Goal: Complete application form

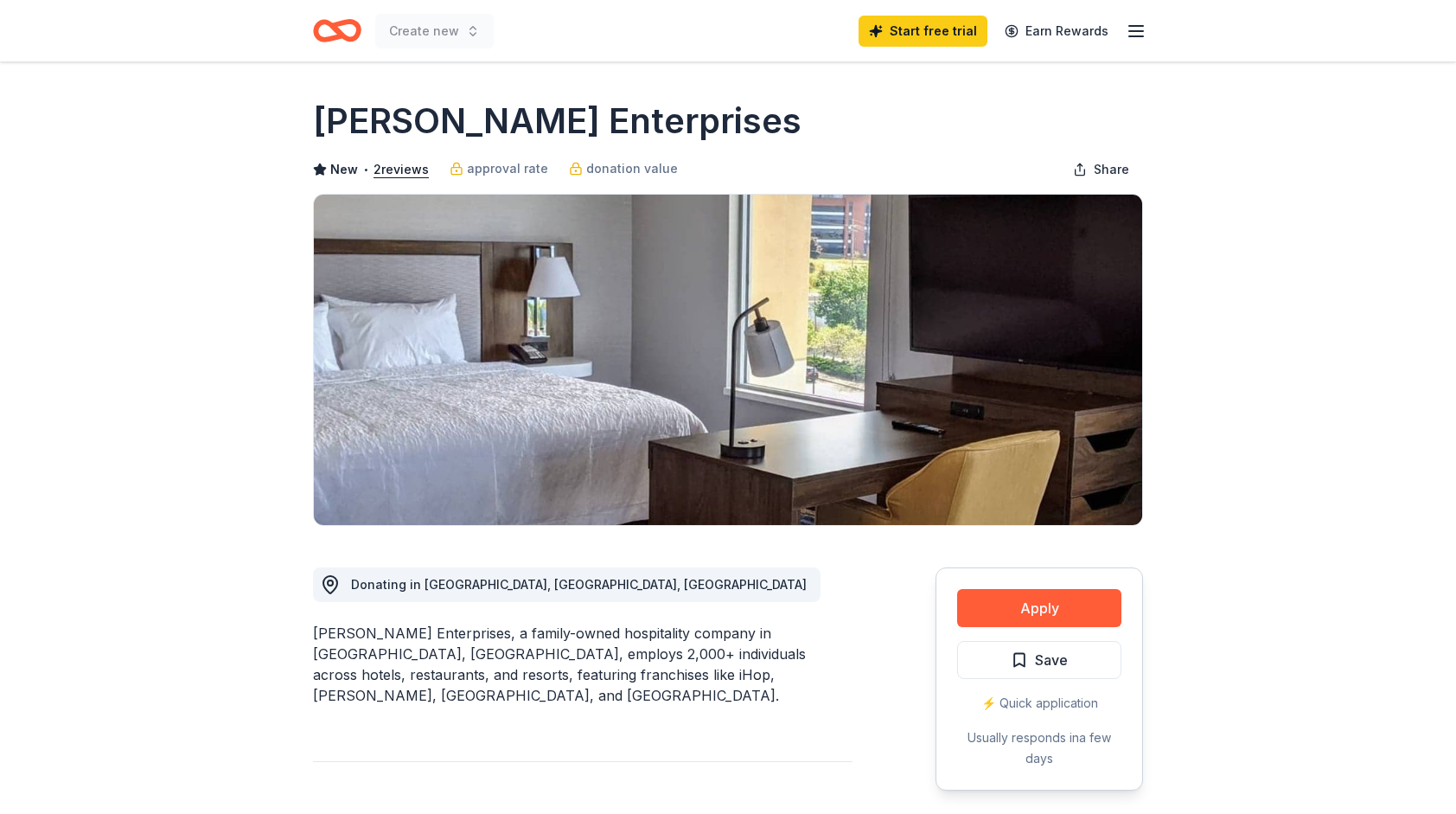
click at [335, 27] on icon "Home" at bounding box center [345, 30] width 27 height 17
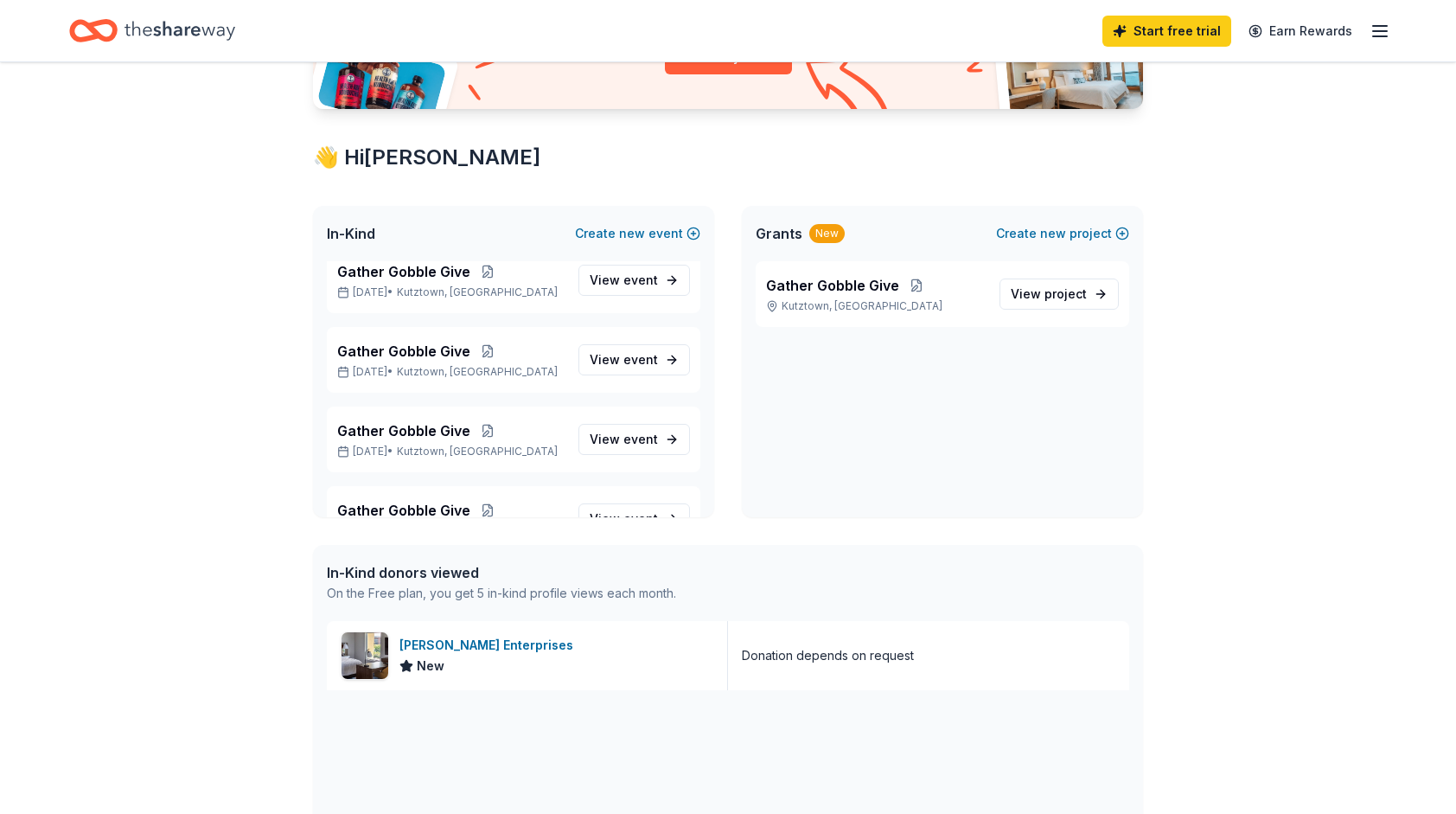
scroll to position [345, 0]
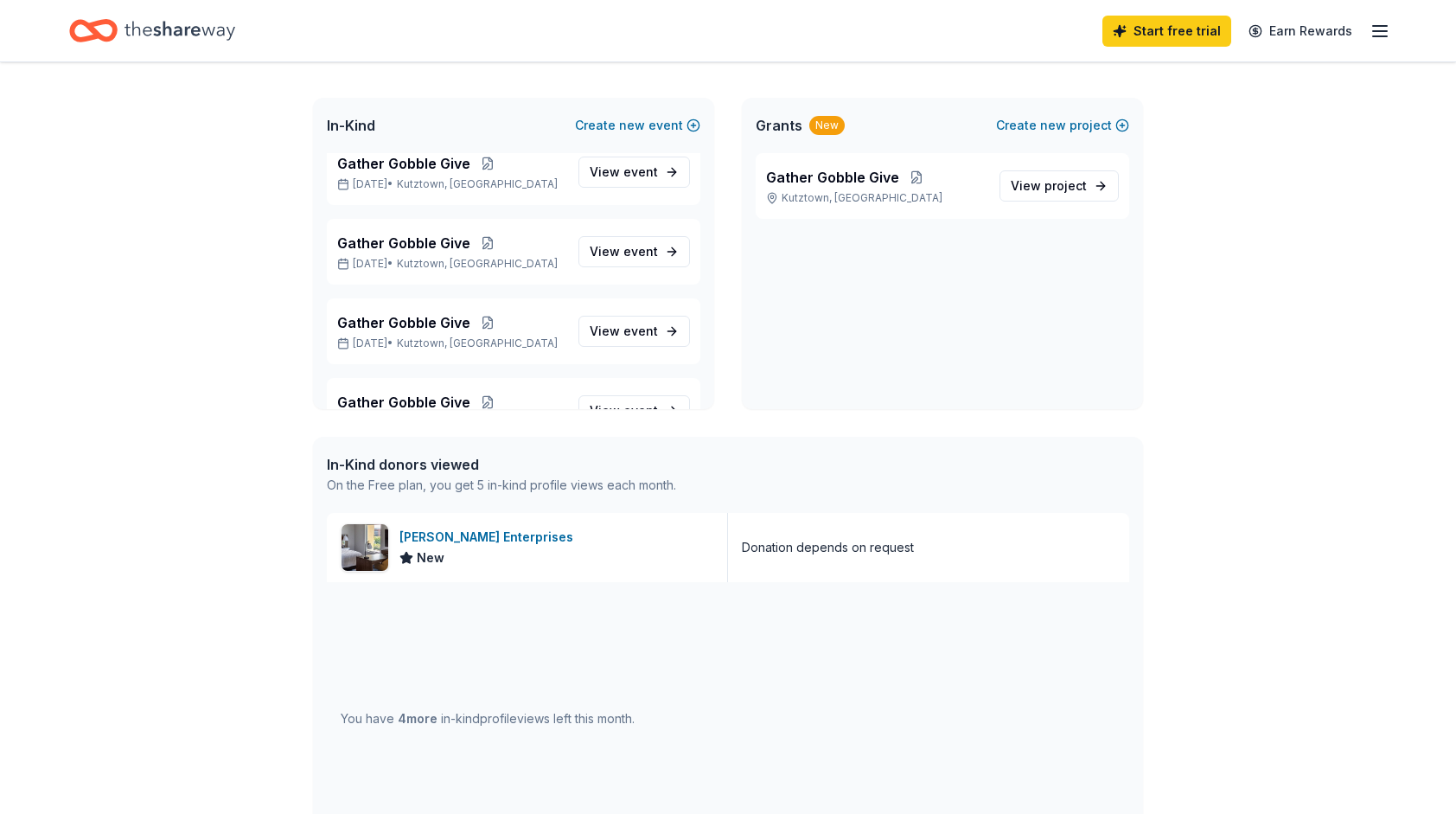
drag, startPoint x: 415, startPoint y: 720, endPoint x: 425, endPoint y: 716, distance: 10.8
click at [414, 720] on span "4 more" at bounding box center [418, 718] width 40 height 14
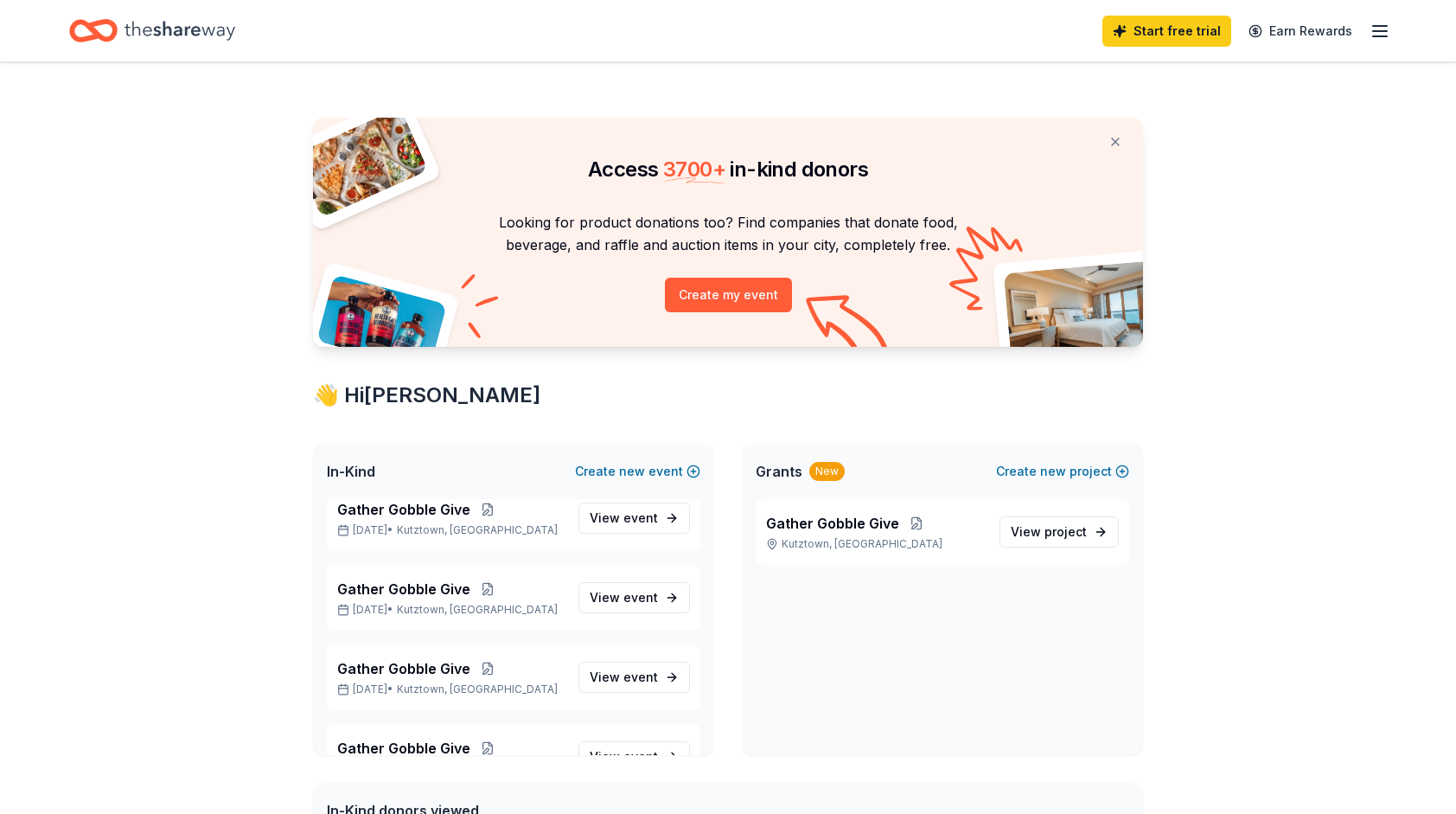
scroll to position [263, 0]
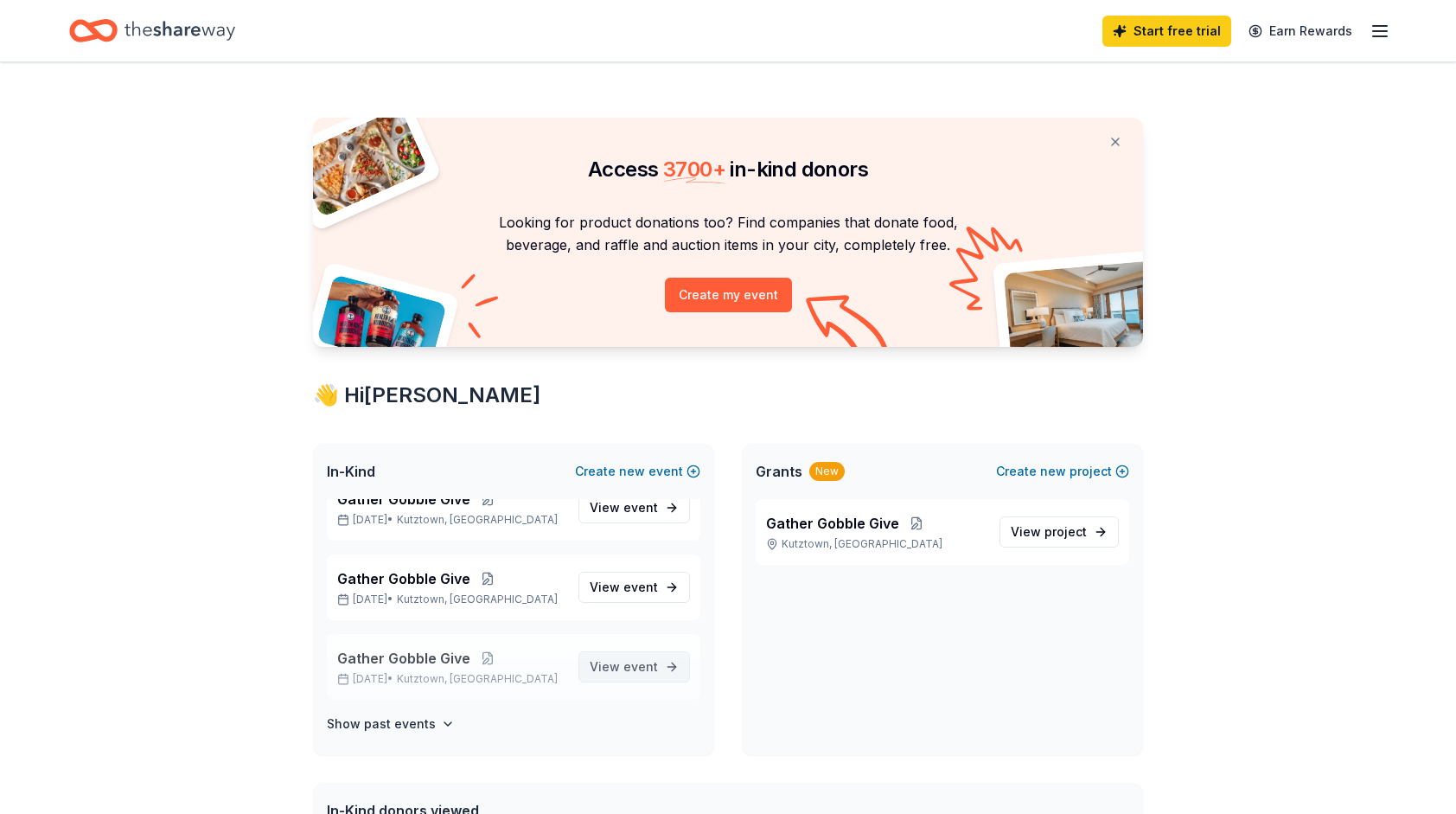
click at [634, 661] on span "event" at bounding box center [640, 666] width 34 height 14
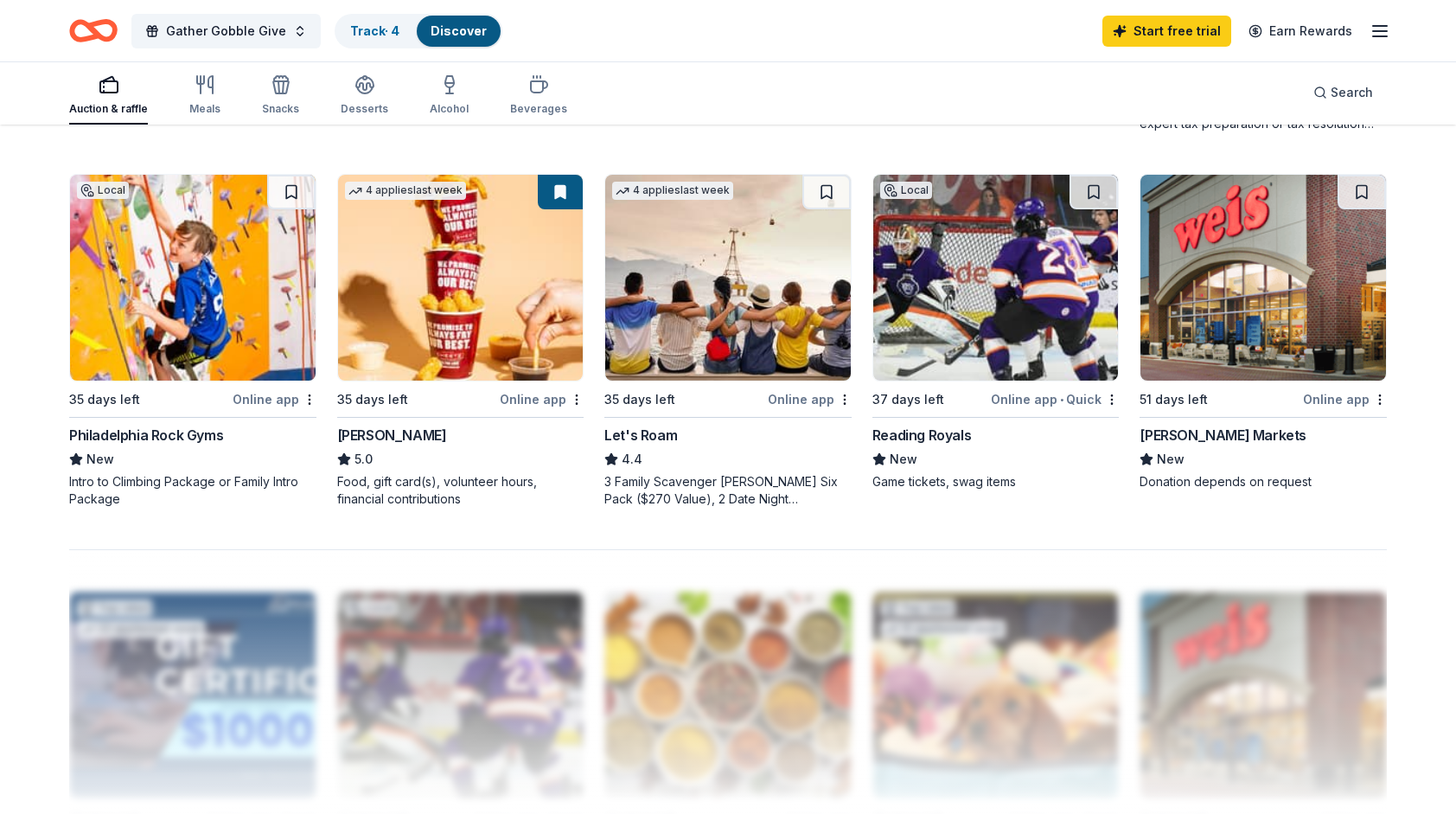
scroll to position [1384, 0]
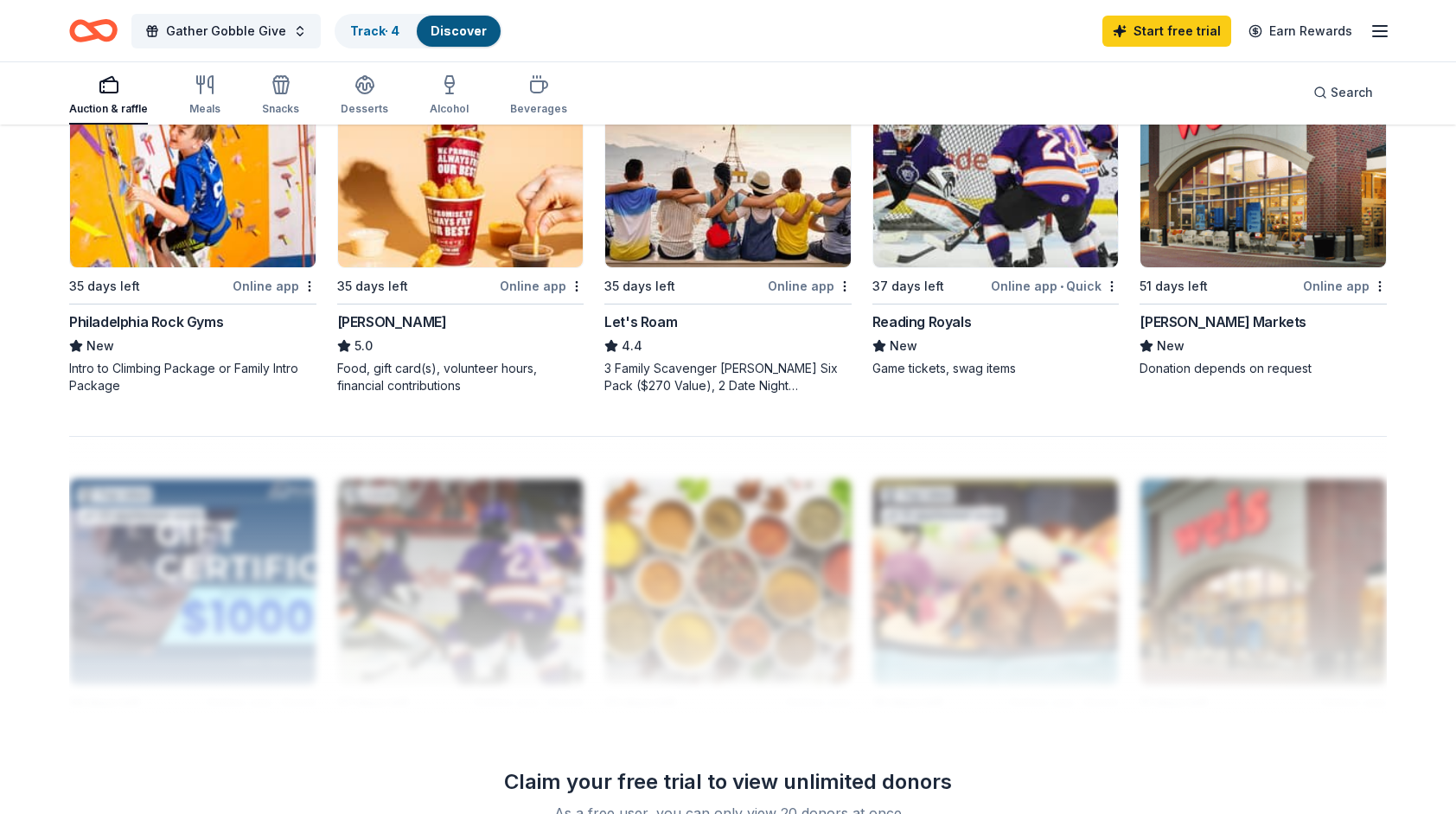
click at [1267, 242] on img at bounding box center [1262, 165] width 245 height 206
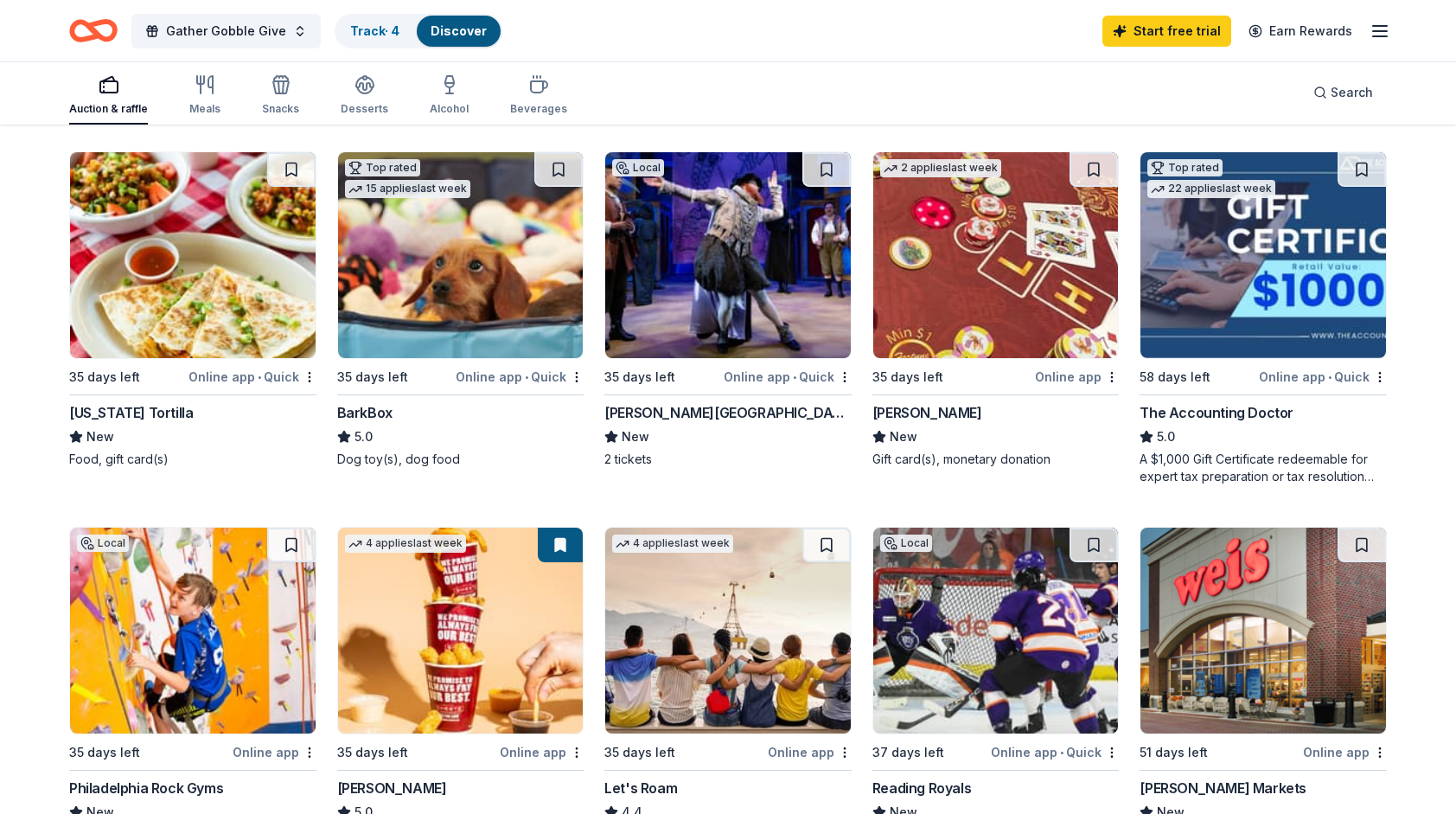
scroll to position [832, 0]
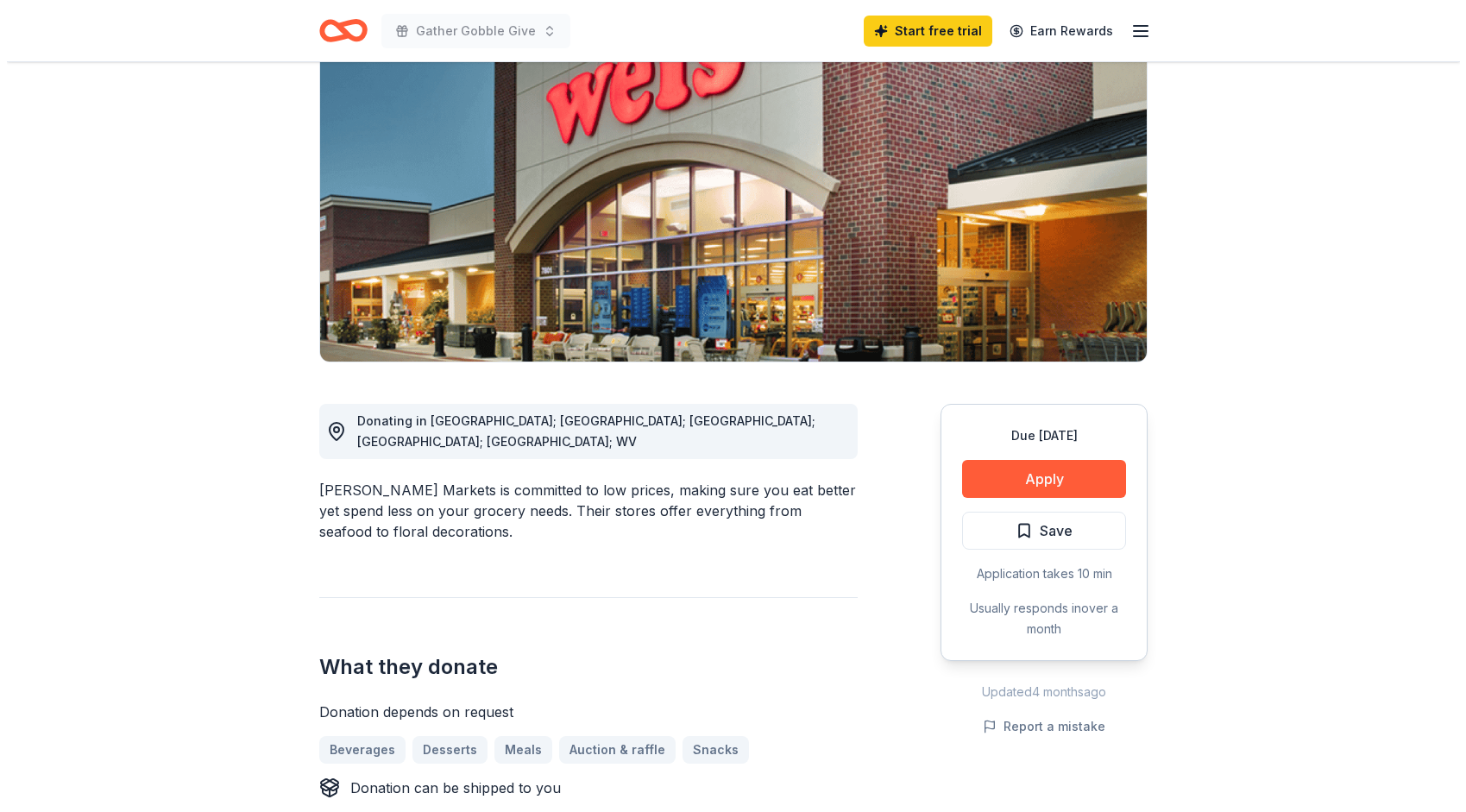
scroll to position [172, 0]
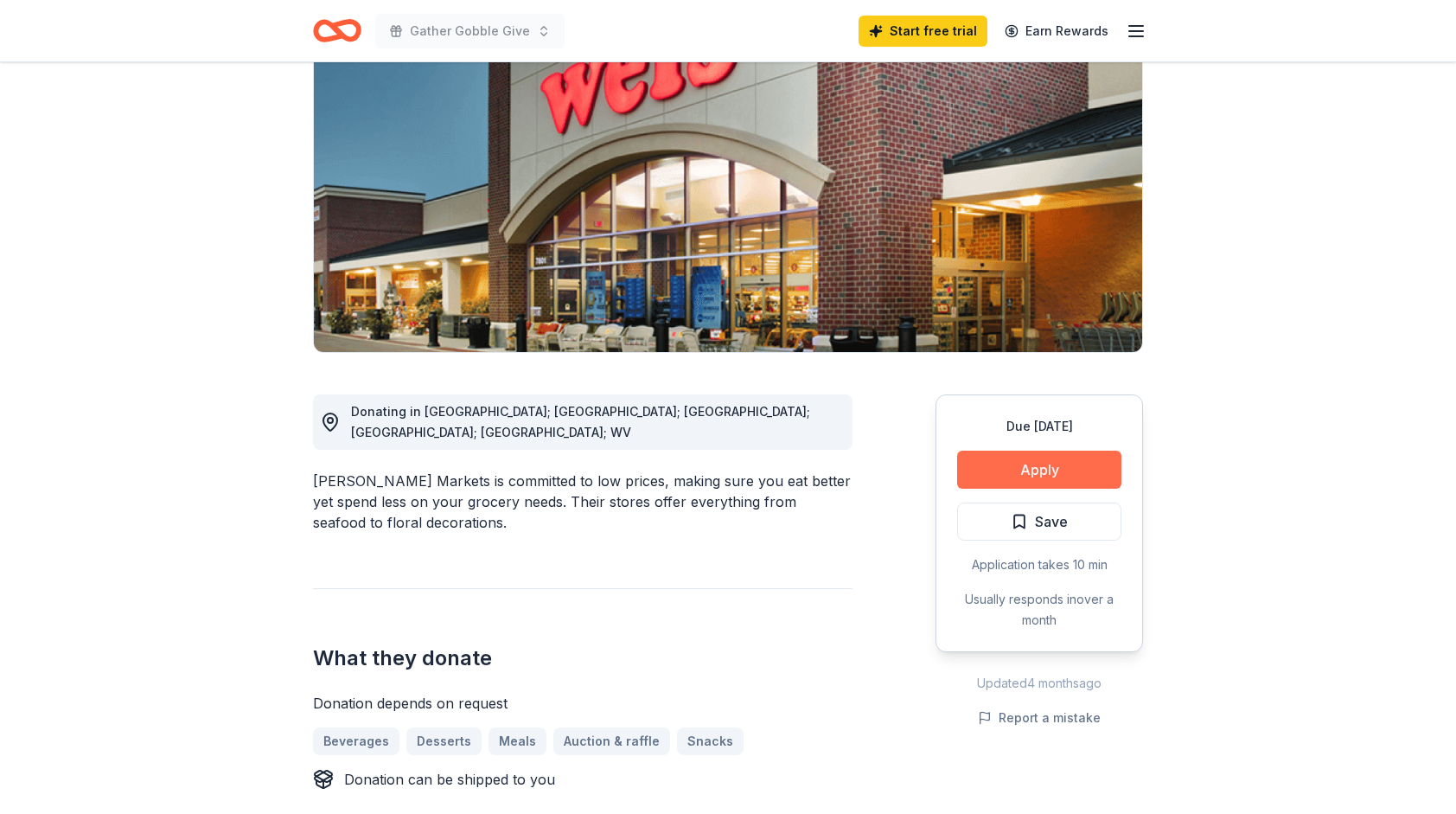
click at [1060, 461] on button "Apply" at bounding box center [1039, 469] width 165 height 38
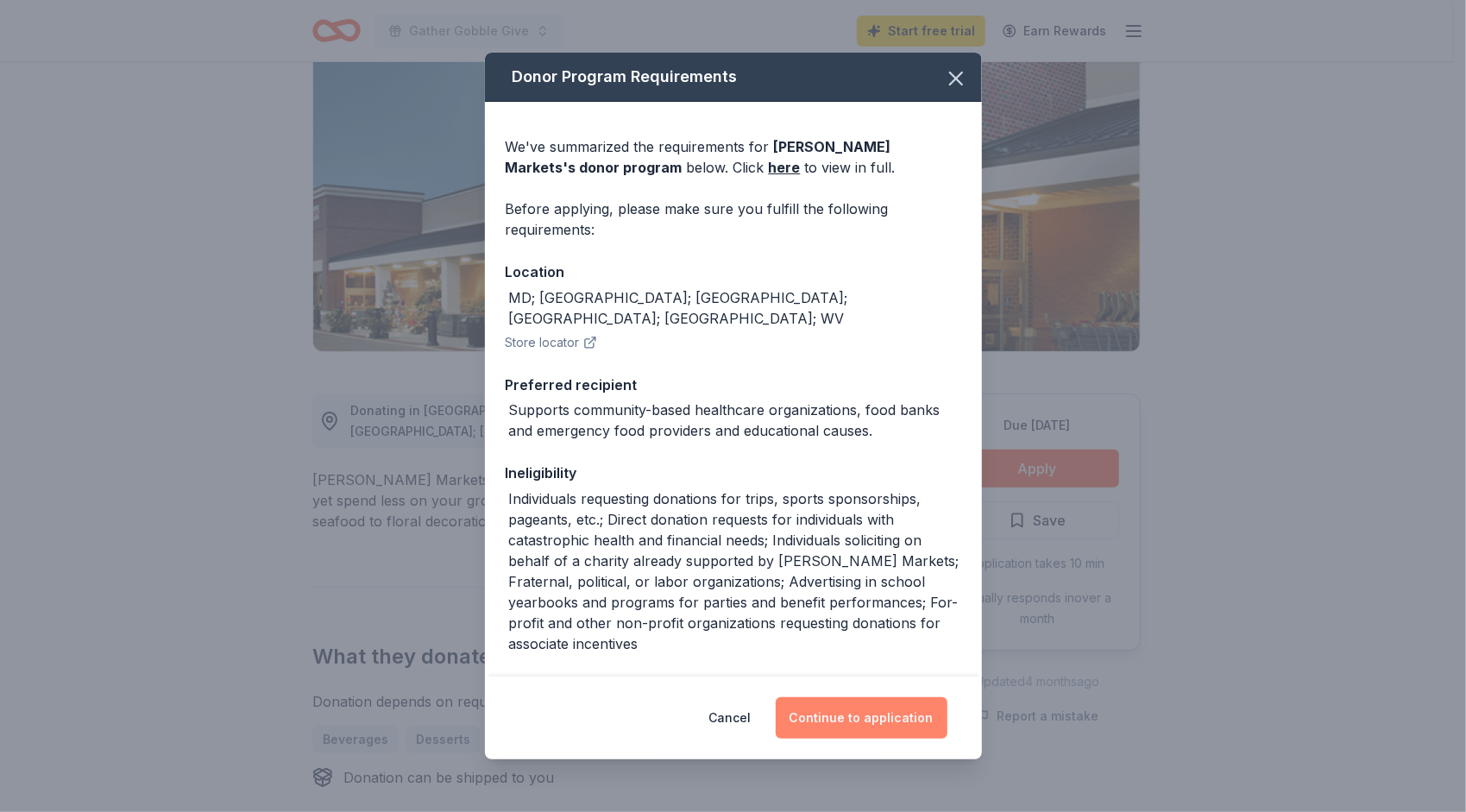
click at [858, 717] on button "Continue to application" at bounding box center [861, 717] width 172 height 42
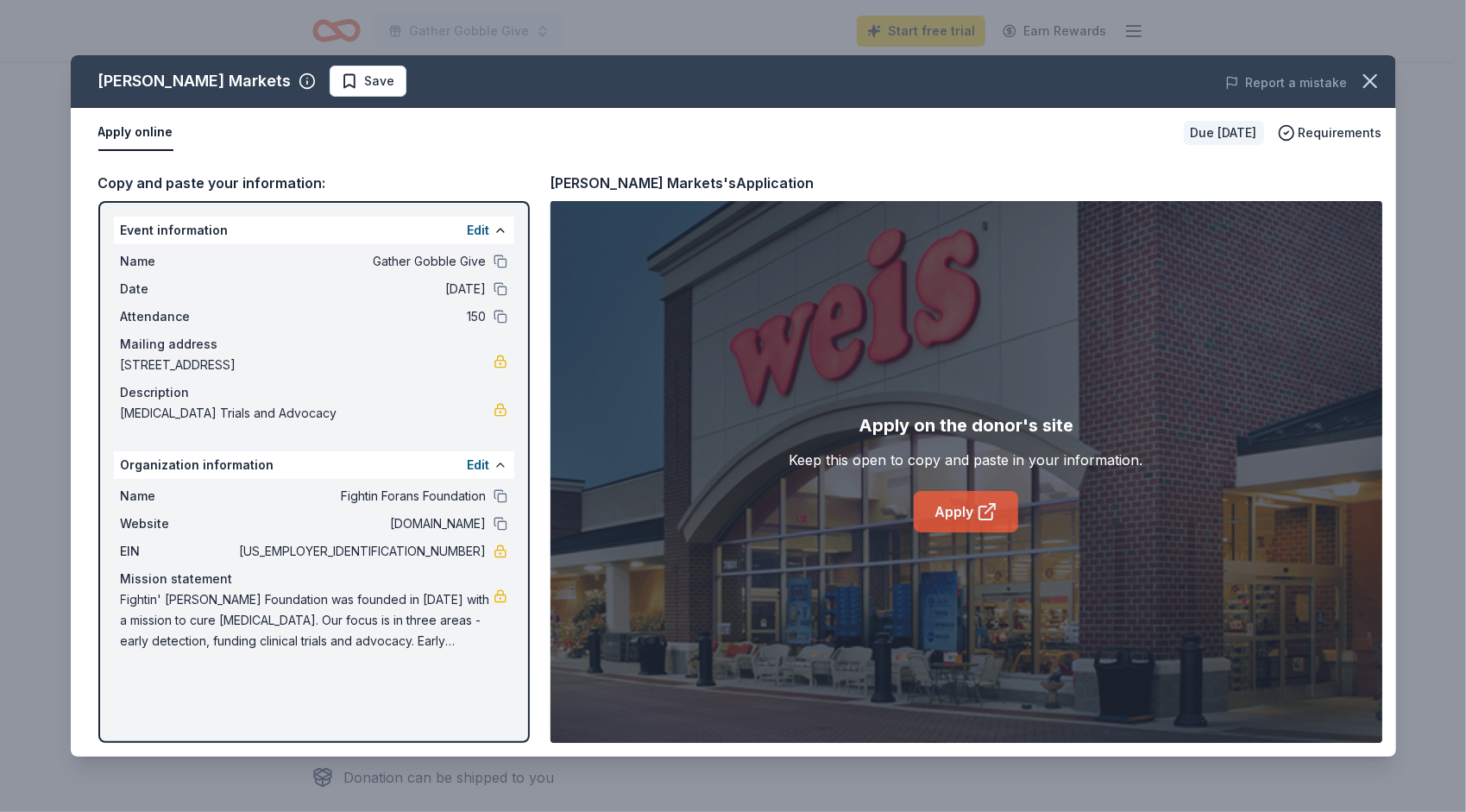
click at [966, 512] on link "Apply" at bounding box center [966, 512] width 105 height 42
